Goal: Transaction & Acquisition: Purchase product/service

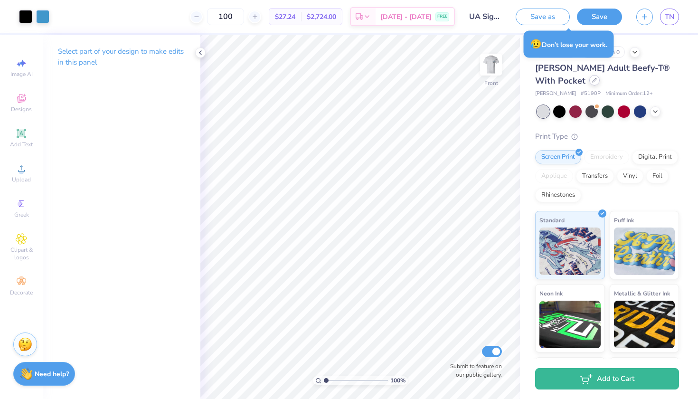
click at [590, 81] on div at bounding box center [595, 80] width 10 height 10
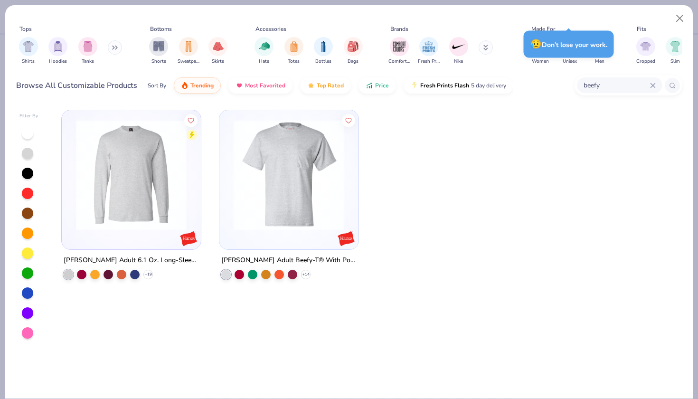
click at [612, 93] on div "beefy" at bounding box center [620, 85] width 86 height 16
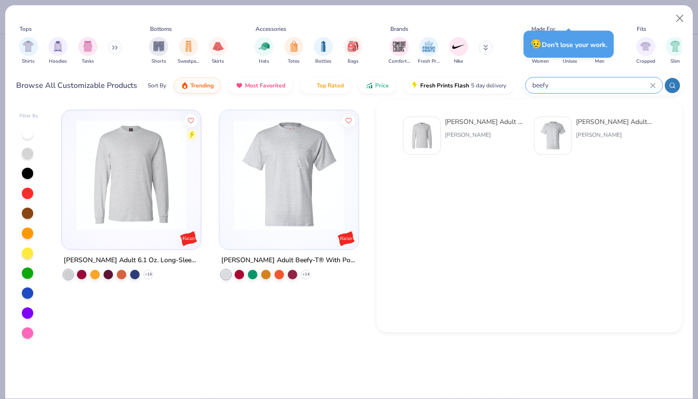
click at [647, 87] on input "beefy" at bounding box center [591, 85] width 119 height 11
click at [655, 84] on icon at bounding box center [653, 85] width 4 height 4
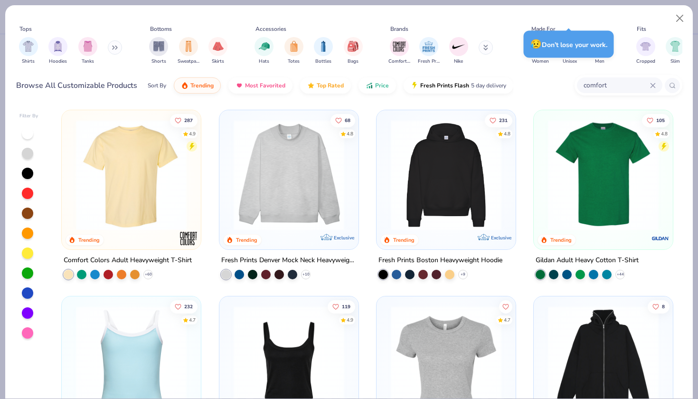
type input "comfort"
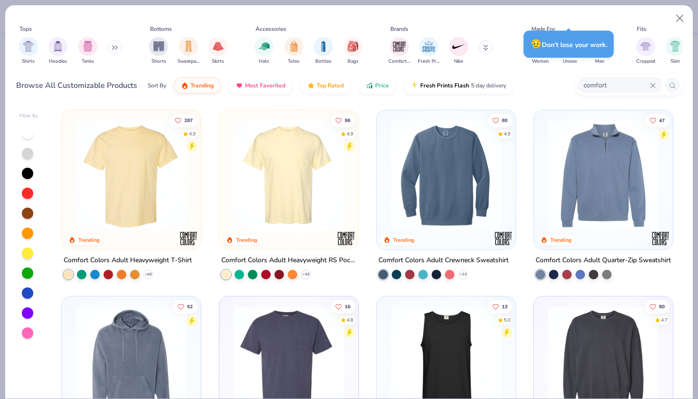
click at [128, 173] on img at bounding box center [131, 175] width 120 height 111
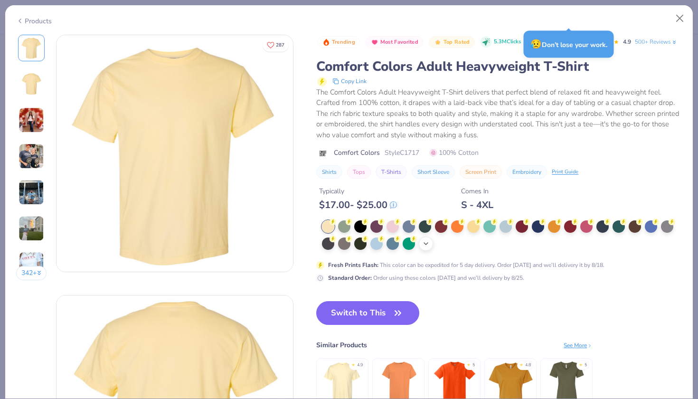
click at [430, 246] on icon at bounding box center [426, 244] width 8 height 8
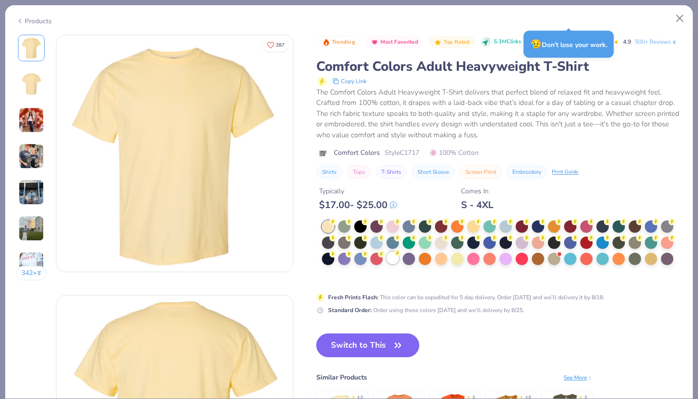
click at [394, 256] on div at bounding box center [393, 258] width 12 height 12
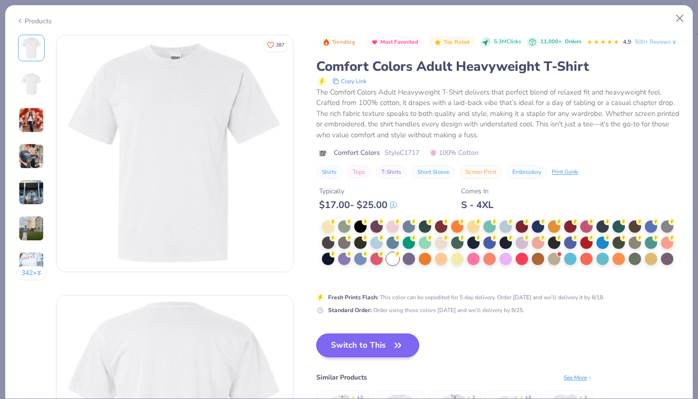
click at [389, 347] on button "Switch to This" at bounding box center [367, 346] width 103 height 24
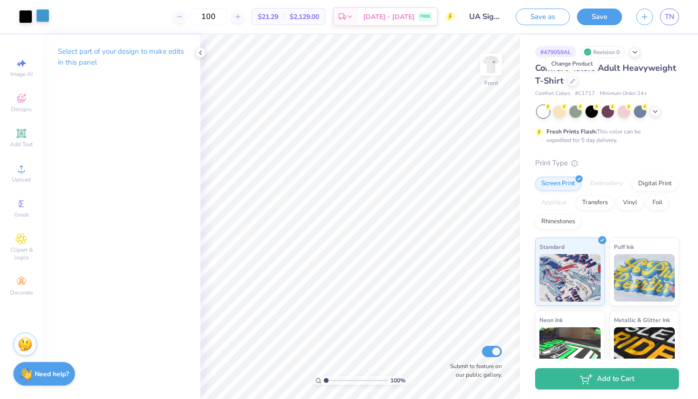
click at [48, 19] on div at bounding box center [42, 15] width 13 height 13
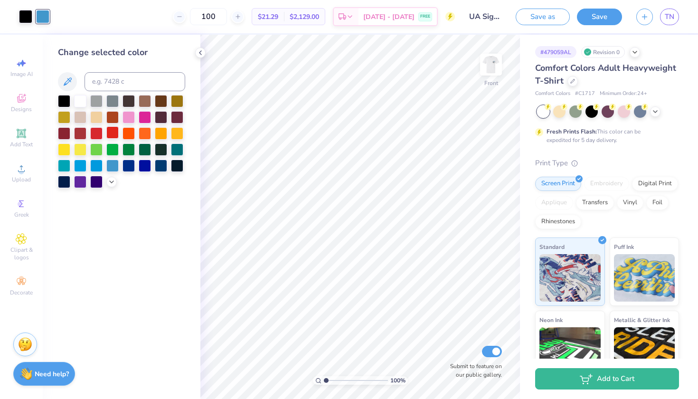
click at [111, 133] on div at bounding box center [112, 132] width 12 height 12
click at [113, 182] on icon at bounding box center [112, 181] width 8 height 8
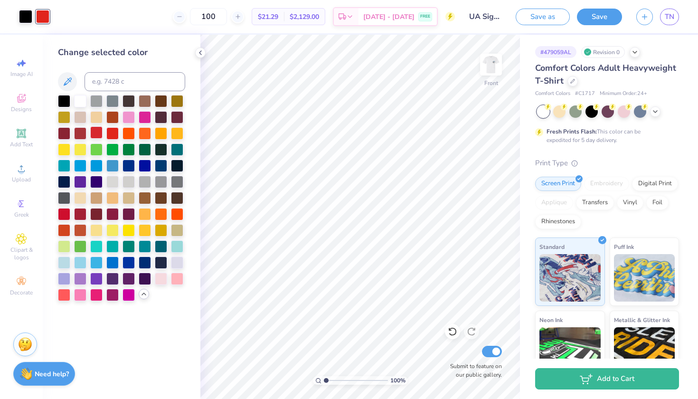
click at [97, 133] on div at bounding box center [96, 132] width 12 height 12
click at [492, 67] on img at bounding box center [491, 65] width 38 height 38
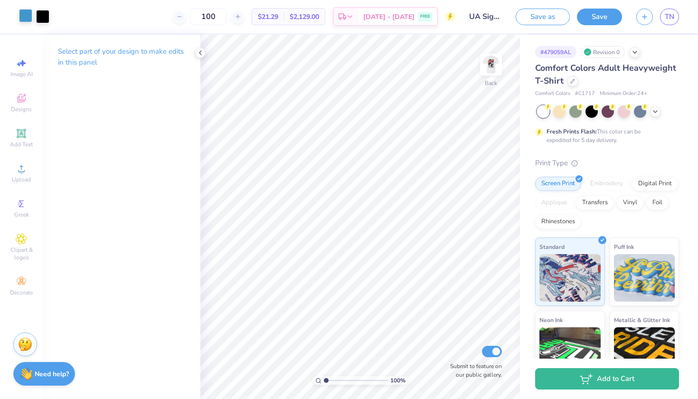
click at [30, 15] on div at bounding box center [25, 15] width 13 height 13
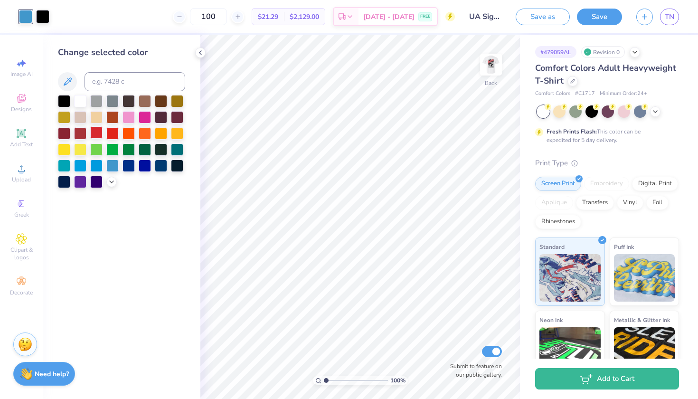
click at [99, 133] on div at bounding box center [96, 132] width 12 height 12
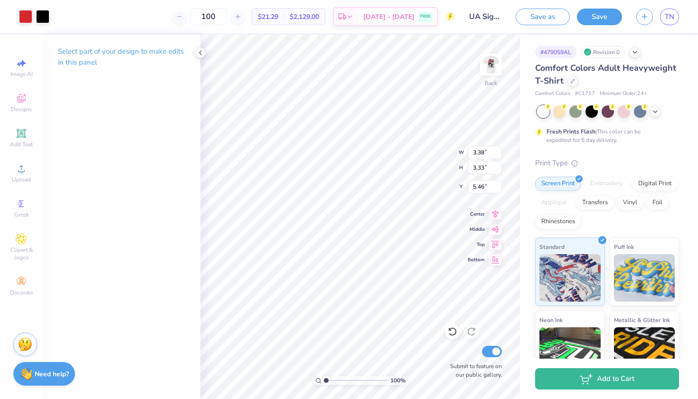
type input "3.00"
click at [496, 71] on img at bounding box center [491, 65] width 38 height 38
click at [496, 71] on img at bounding box center [491, 64] width 19 height 19
click at [42, 15] on div at bounding box center [42, 15] width 13 height 13
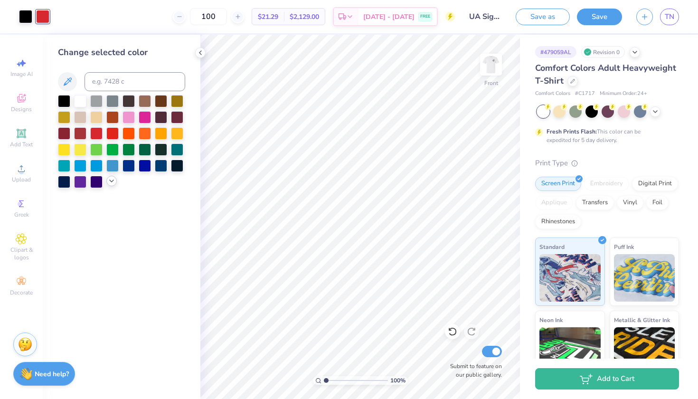
click at [114, 183] on icon at bounding box center [112, 181] width 8 height 8
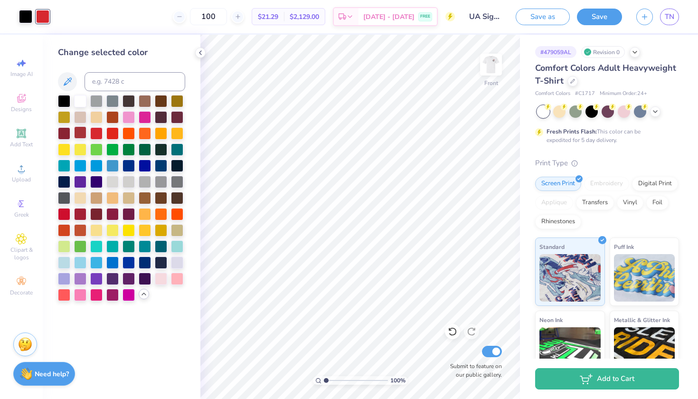
click at [81, 138] on div at bounding box center [80, 132] width 12 height 12
click at [484, 78] on div "Front" at bounding box center [491, 71] width 22 height 34
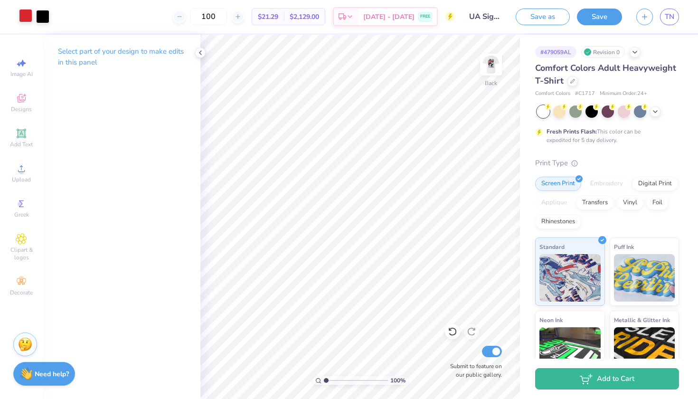
click at [30, 13] on div at bounding box center [25, 15] width 13 height 13
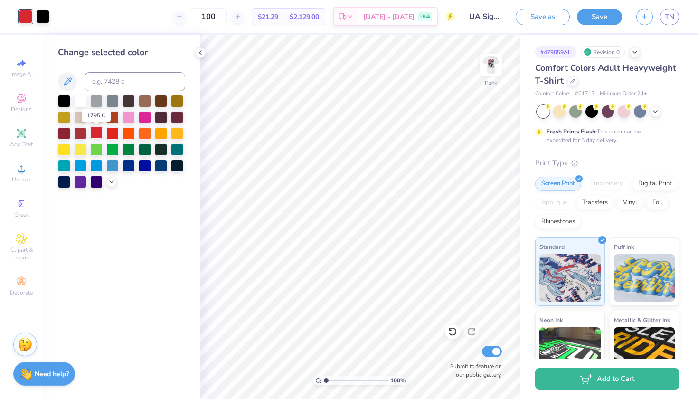
click at [90, 136] on div at bounding box center [96, 132] width 12 height 12
click at [79, 134] on div at bounding box center [80, 132] width 12 height 12
click at [171, 41] on div "Change selected color" at bounding box center [122, 217] width 158 height 364
click at [118, 184] on div at bounding box center [121, 141] width 127 height 93
click at [108, 183] on icon at bounding box center [112, 181] width 8 height 8
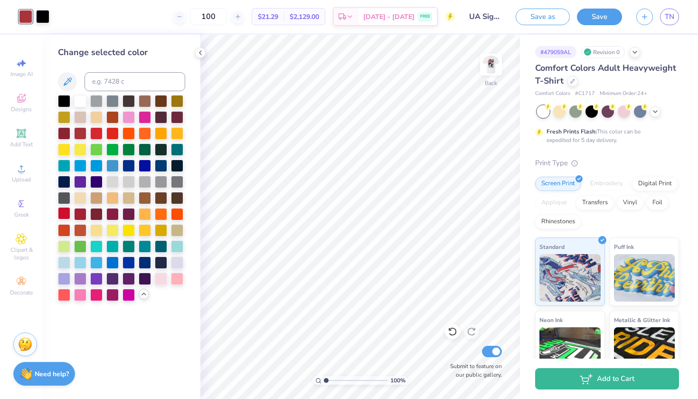
click at [70, 217] on div at bounding box center [64, 213] width 12 height 12
click at [68, 216] on div at bounding box center [64, 213] width 12 height 12
click at [480, 78] on img at bounding box center [491, 65] width 38 height 38
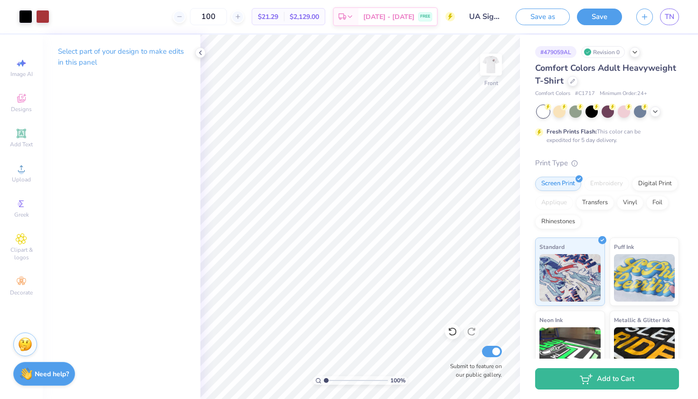
click at [35, 9] on div "Art colors" at bounding box center [24, 16] width 49 height 33
click at [41, 21] on div at bounding box center [42, 15] width 13 height 13
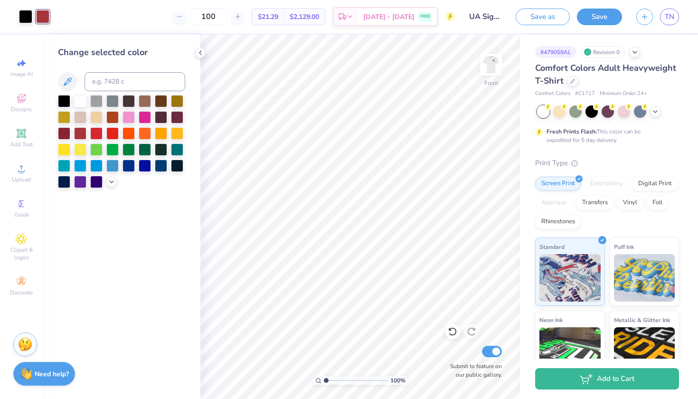
click at [122, 190] on div "Change selected color" at bounding box center [122, 217] width 158 height 364
click at [111, 182] on polyline at bounding box center [112, 181] width 4 height 2
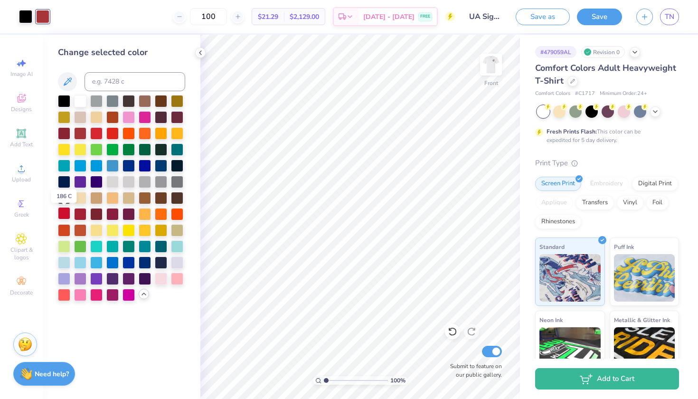
click at [65, 217] on div at bounding box center [64, 213] width 12 height 12
click at [490, 64] on img at bounding box center [491, 65] width 38 height 38
click at [486, 63] on img at bounding box center [491, 65] width 38 height 38
